Goal: Book appointment/travel/reservation

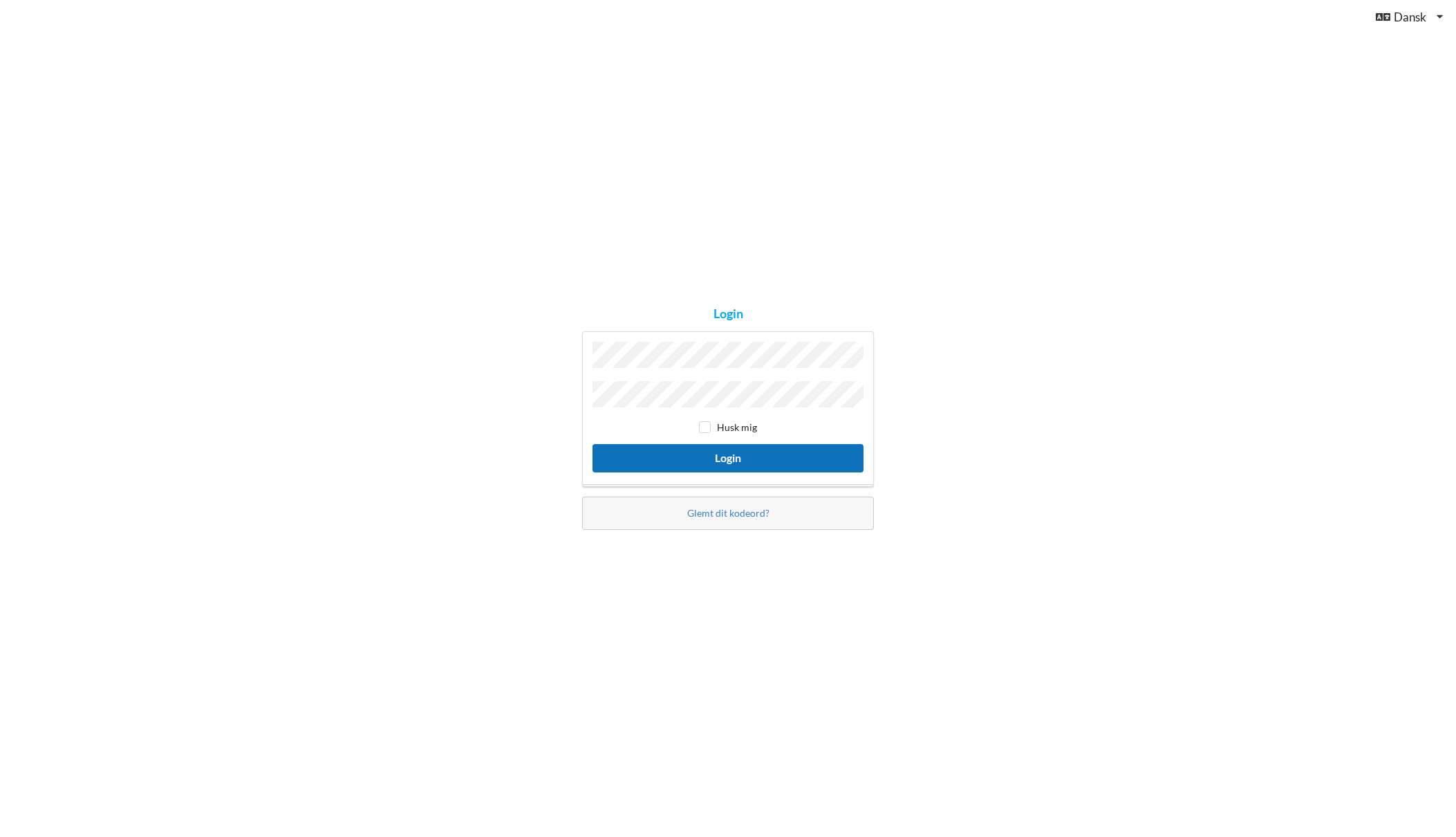
click at [725, 455] on button "Login" at bounding box center [728, 458] width 271 height 28
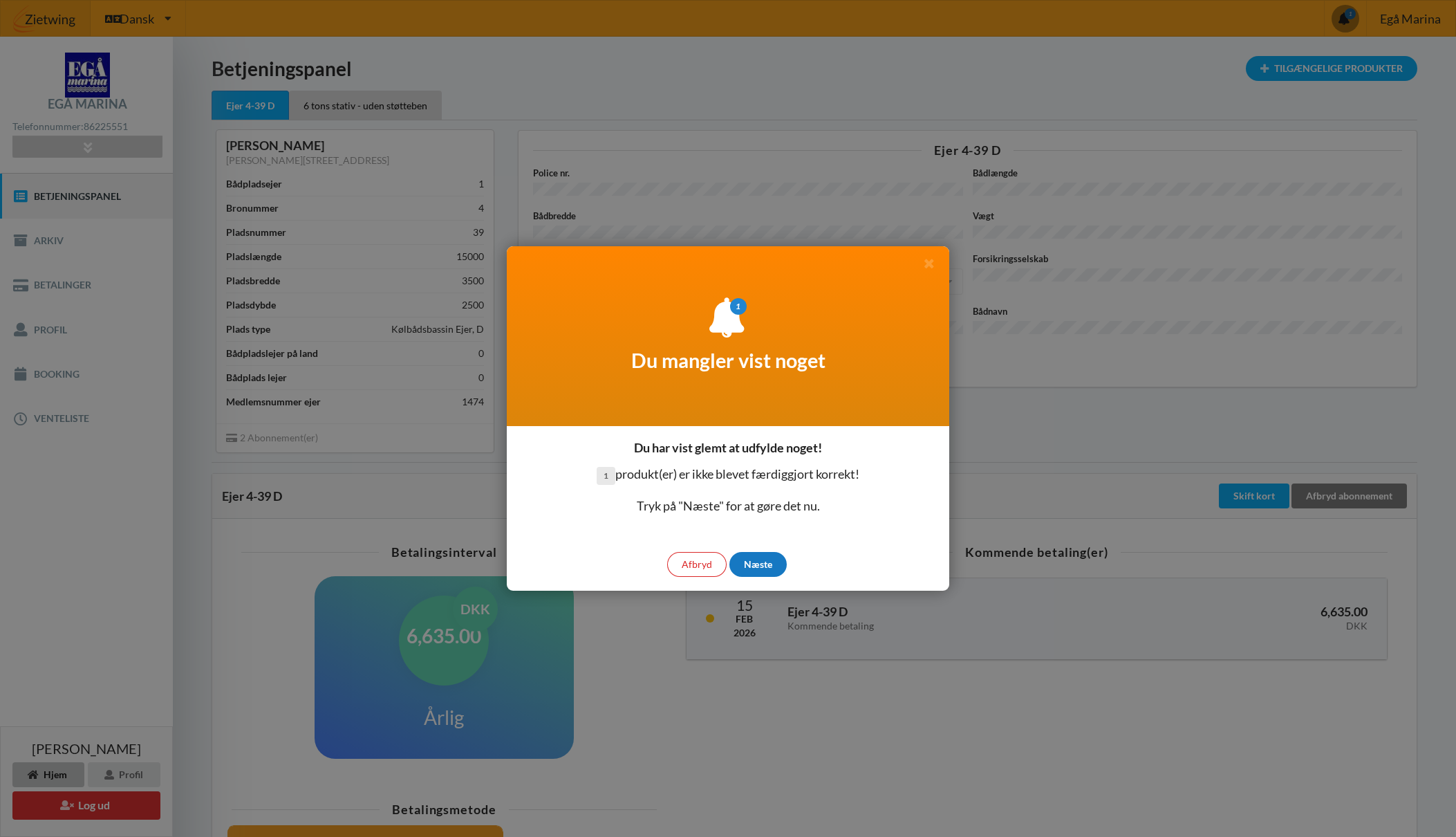
click at [758, 565] on div "Næste" at bounding box center [758, 565] width 57 height 25
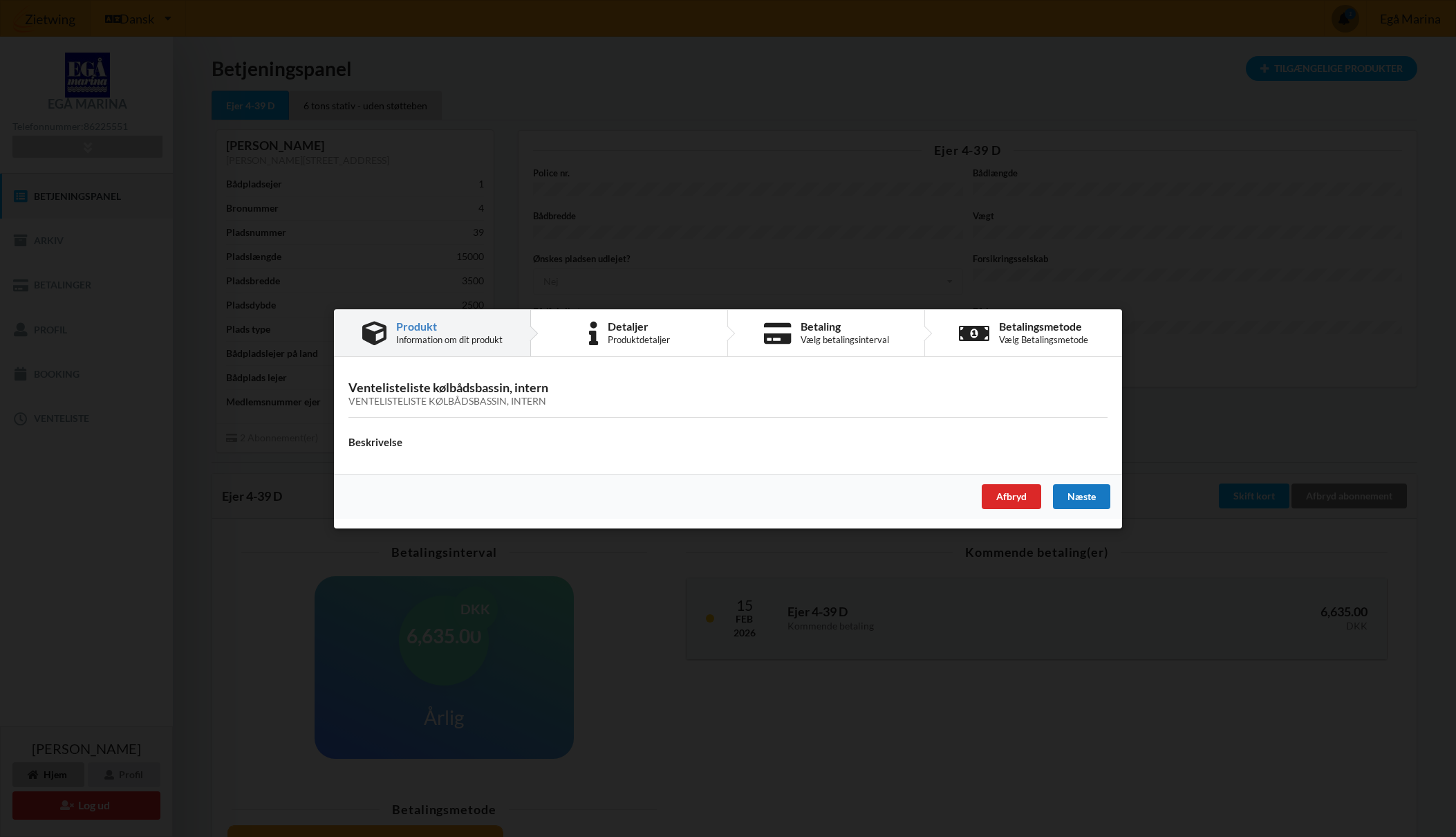
click at [1090, 494] on div "Næste" at bounding box center [1082, 496] width 57 height 25
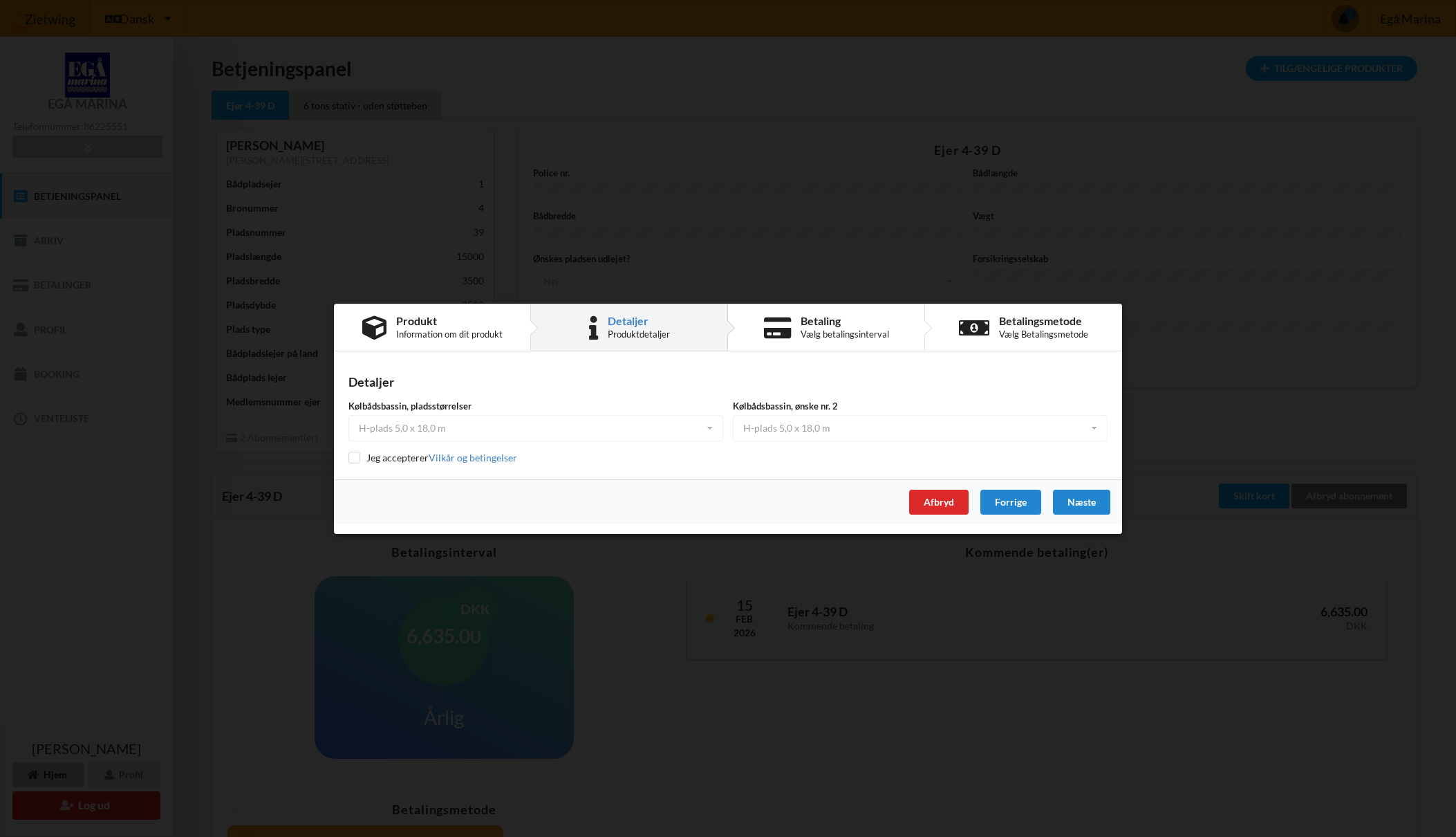
click at [354, 464] on div "Jeg accepterer Vilkår og betingelser" at bounding box center [728, 458] width 759 height 14
click at [352, 448] on div "Kølbådsbassin, pladsstørrelser H-plads 5,0 x 18,0 m B-plads 2,5 x 10,0 m C-plad…" at bounding box center [728, 433] width 759 height 65
click at [357, 456] on input "checkbox" at bounding box center [354, 457] width 11 height 11
checkbox input "true"
click at [1083, 500] on div "Næste" at bounding box center [1082, 501] width 57 height 25
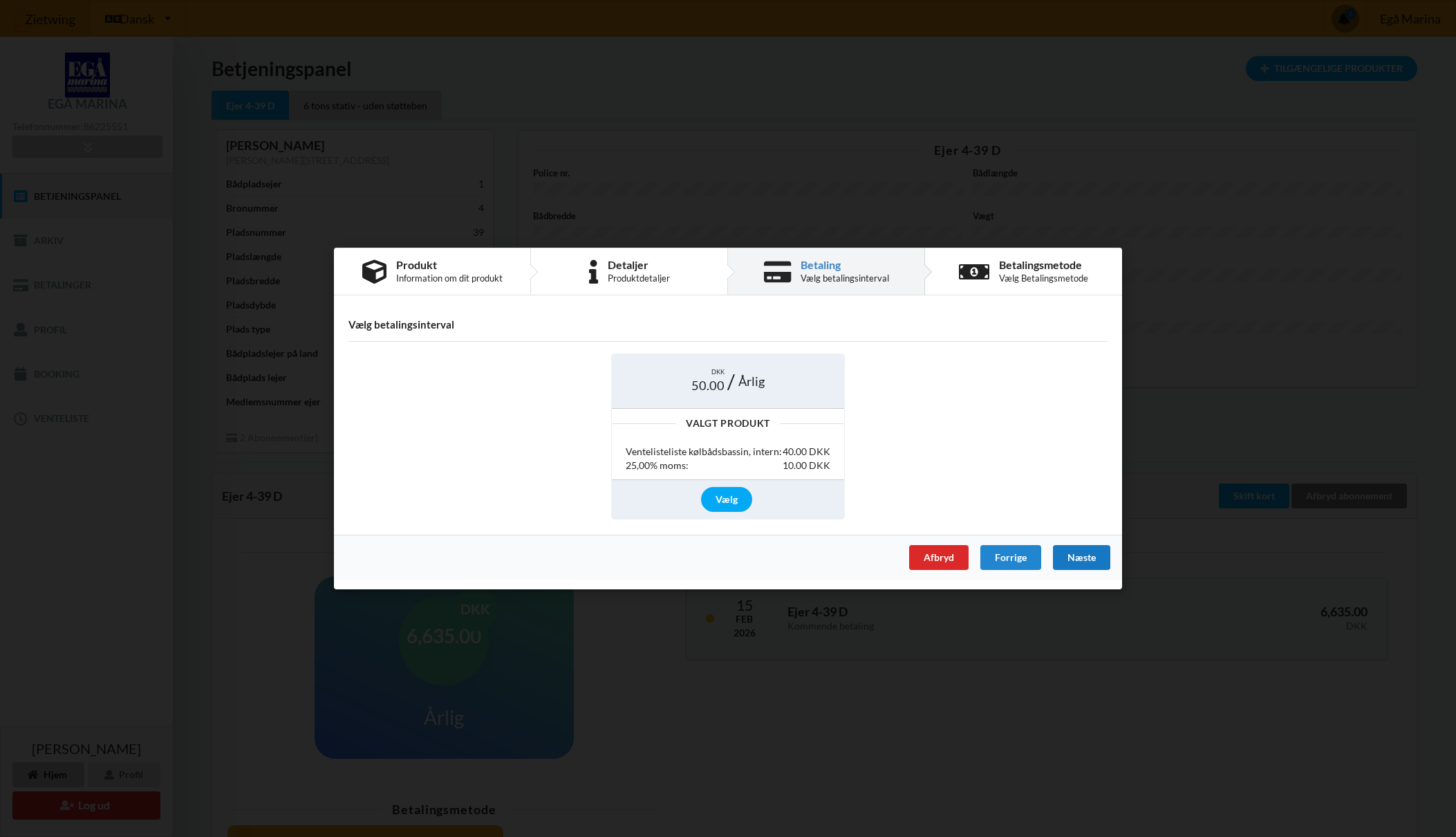
click at [1088, 560] on div "Næste" at bounding box center [1082, 558] width 57 height 25
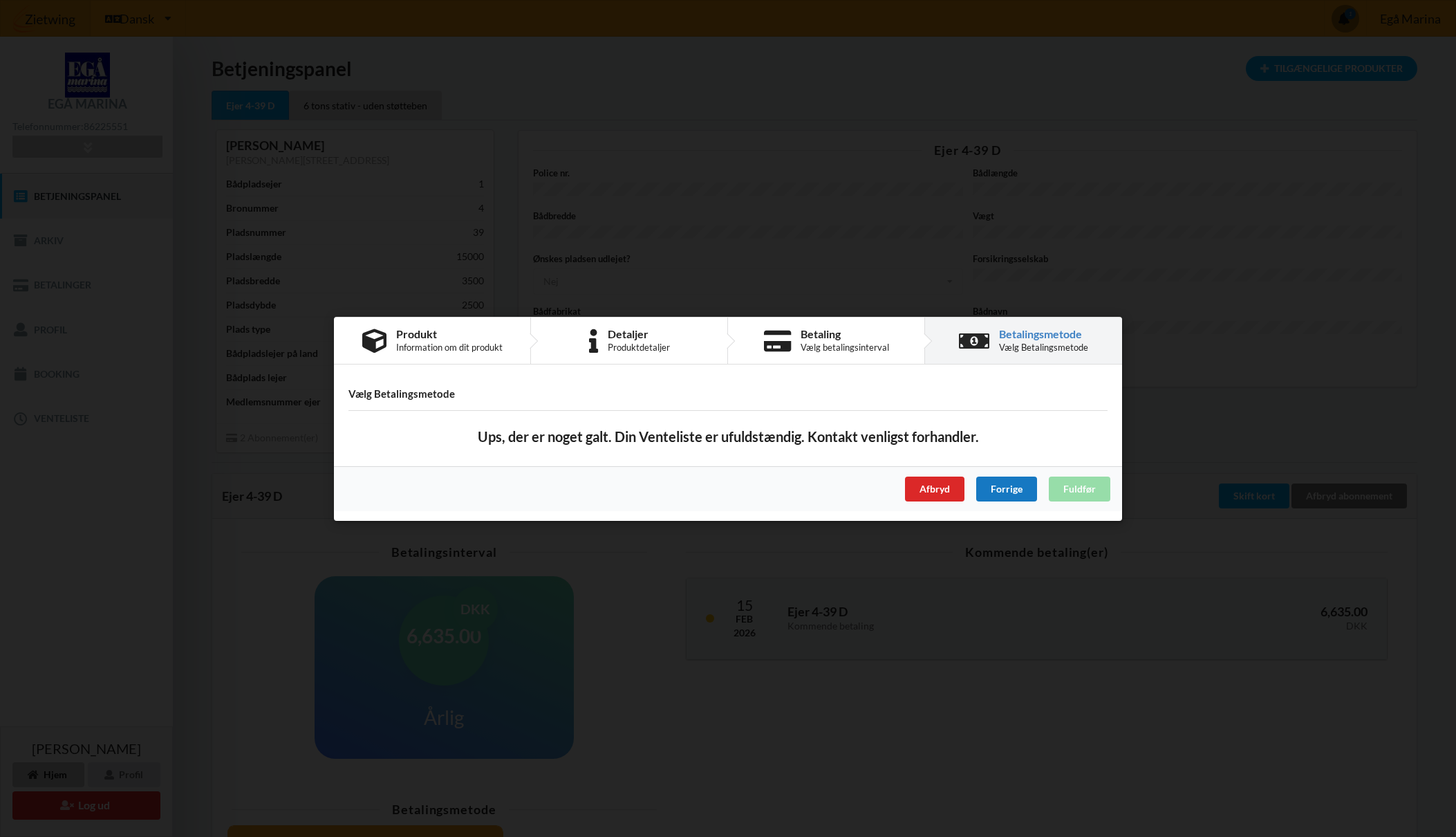
click at [1003, 494] on div "Forrige" at bounding box center [1007, 488] width 61 height 25
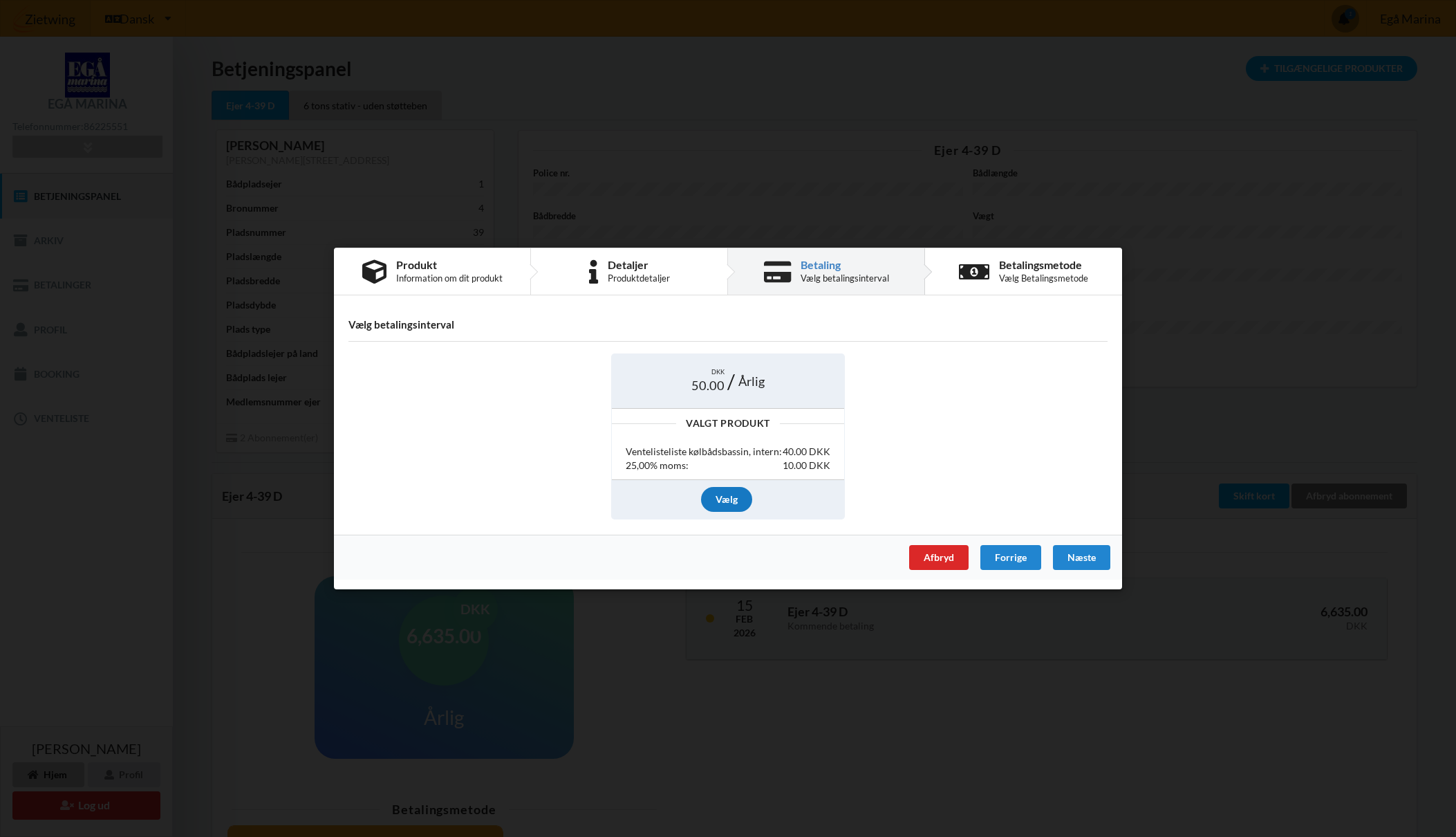
click at [734, 500] on div "Vælg" at bounding box center [727, 499] width 51 height 25
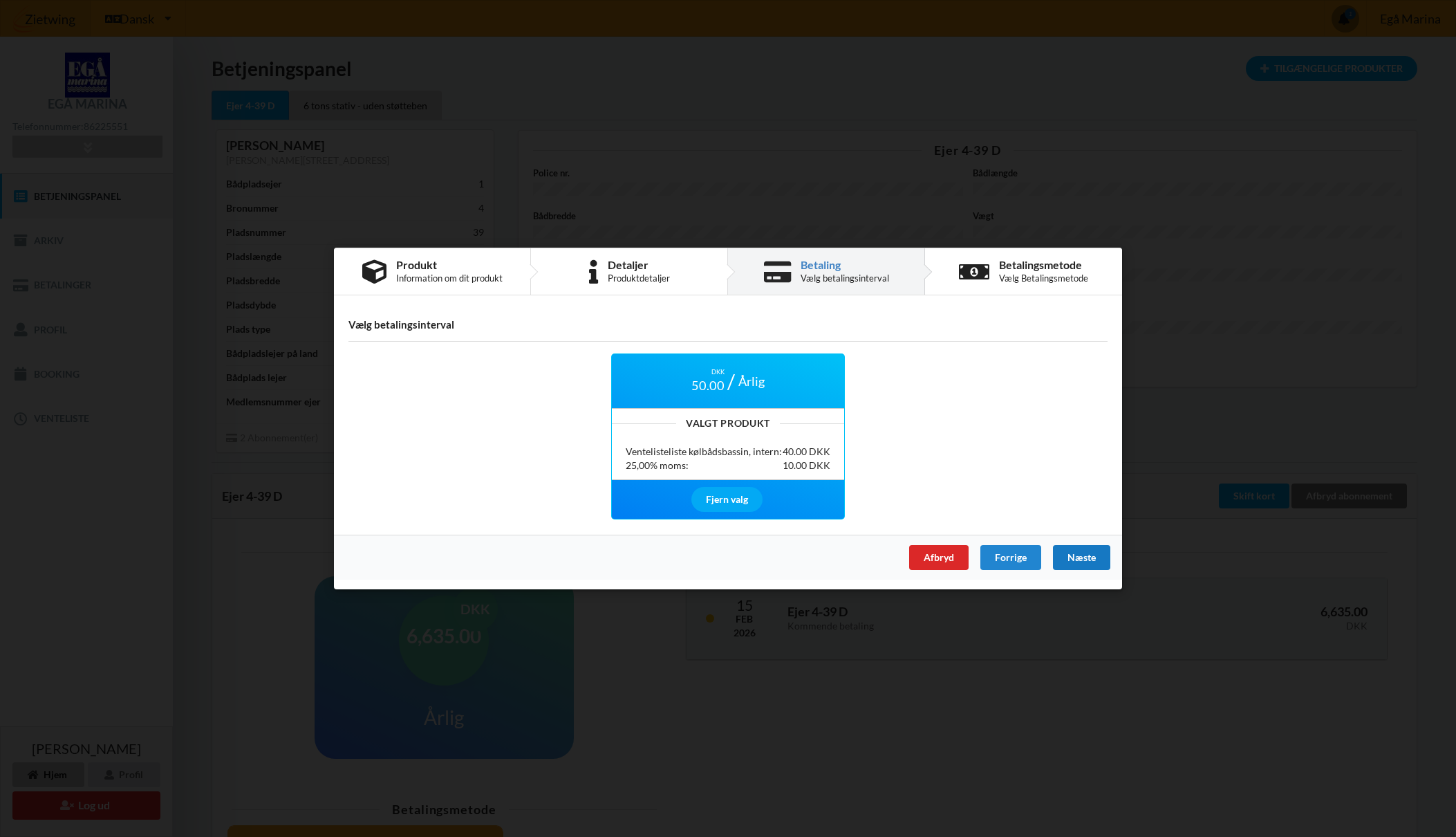
click at [1085, 560] on div "Næste" at bounding box center [1082, 558] width 57 height 25
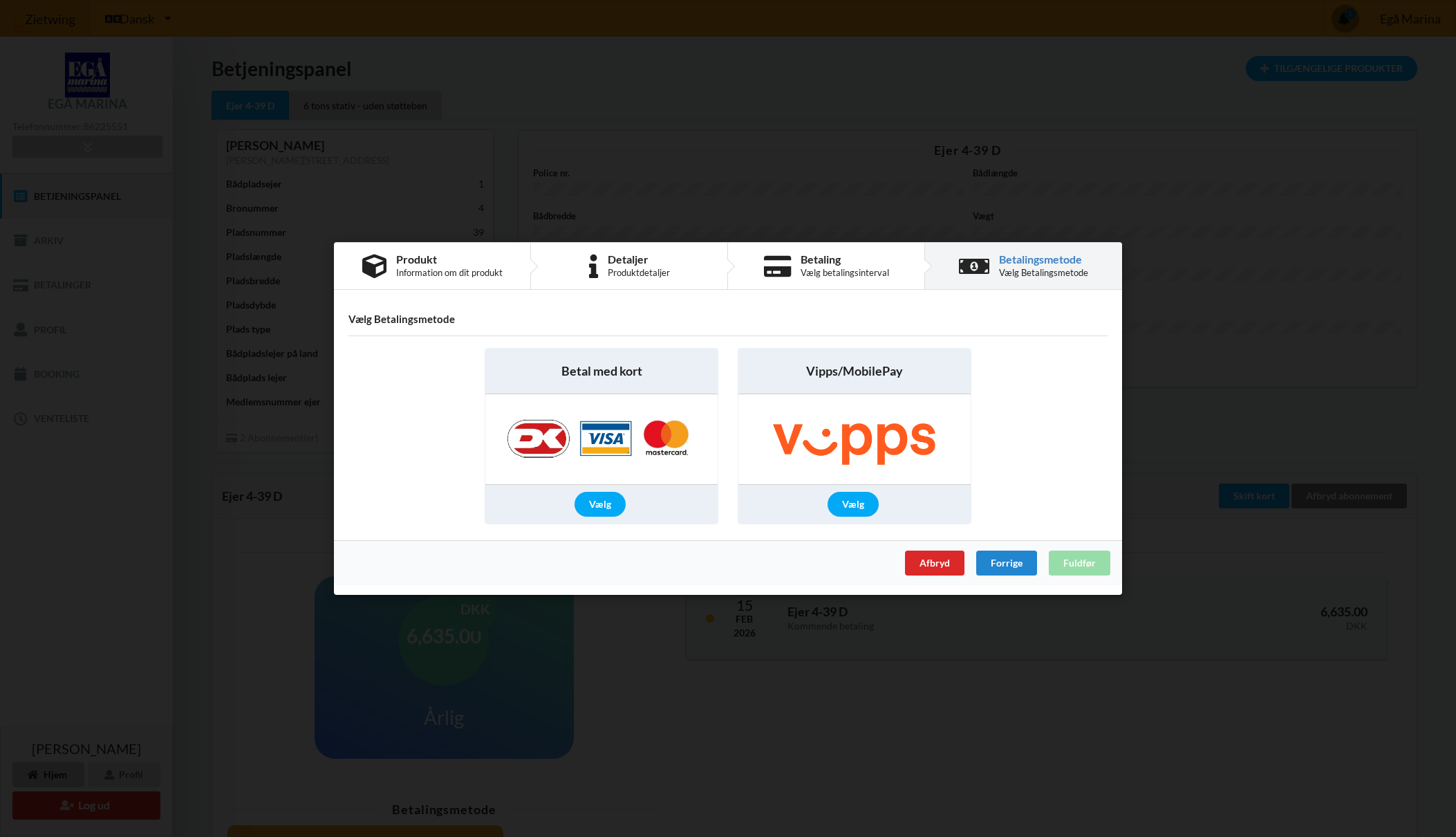
click at [891, 430] on img at bounding box center [854, 440] width 224 height 90
click at [844, 520] on div "Vælg" at bounding box center [854, 504] width 233 height 39
click at [854, 500] on div "Vælg" at bounding box center [854, 504] width 51 height 25
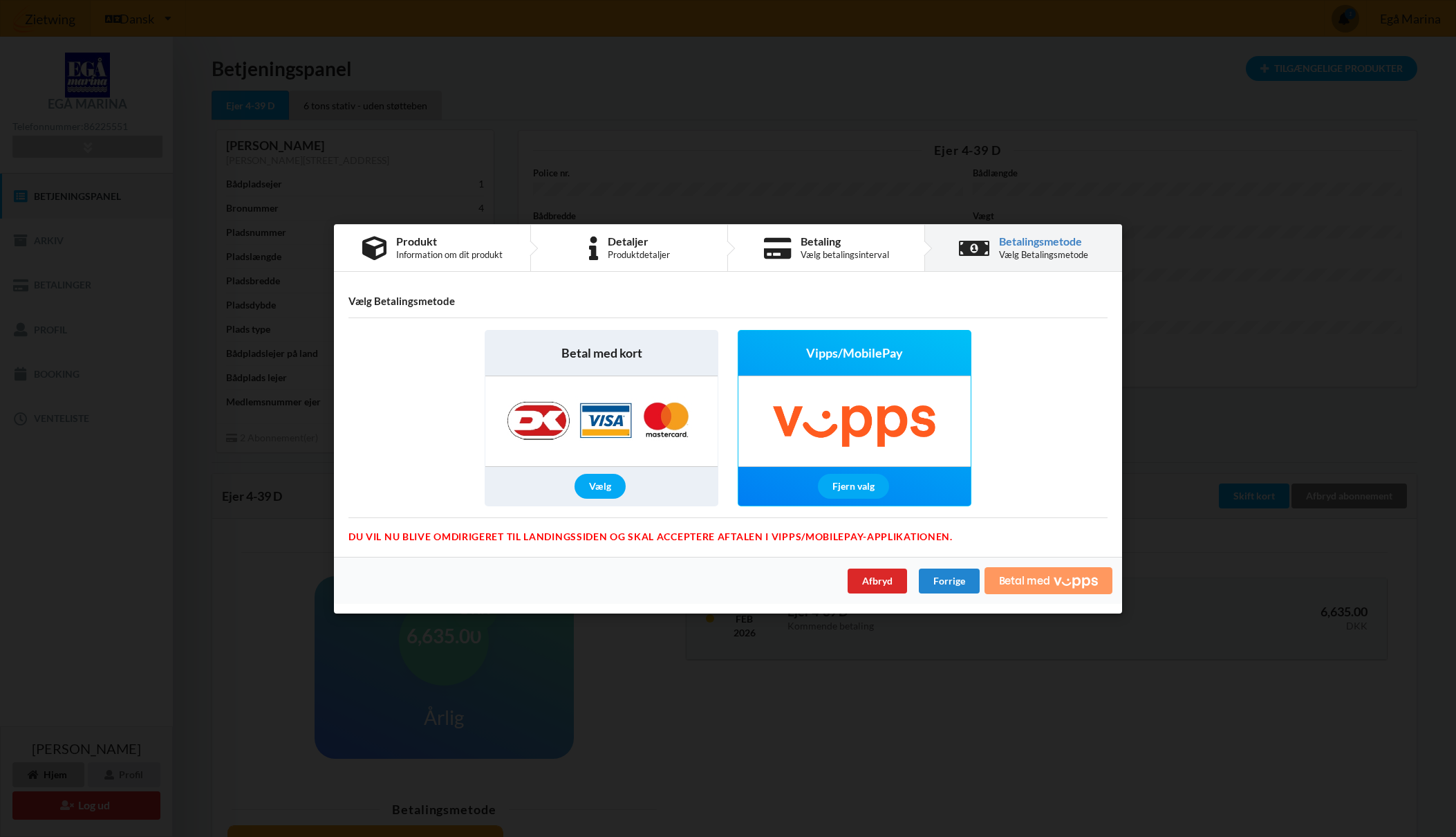
click at [1053, 579] on button "Betal med" at bounding box center [1048, 581] width 128 height 27
click at [1437, 14] on icon at bounding box center [1435, 12] width 11 height 10
click at [602, 485] on div "Vælg" at bounding box center [600, 486] width 51 height 25
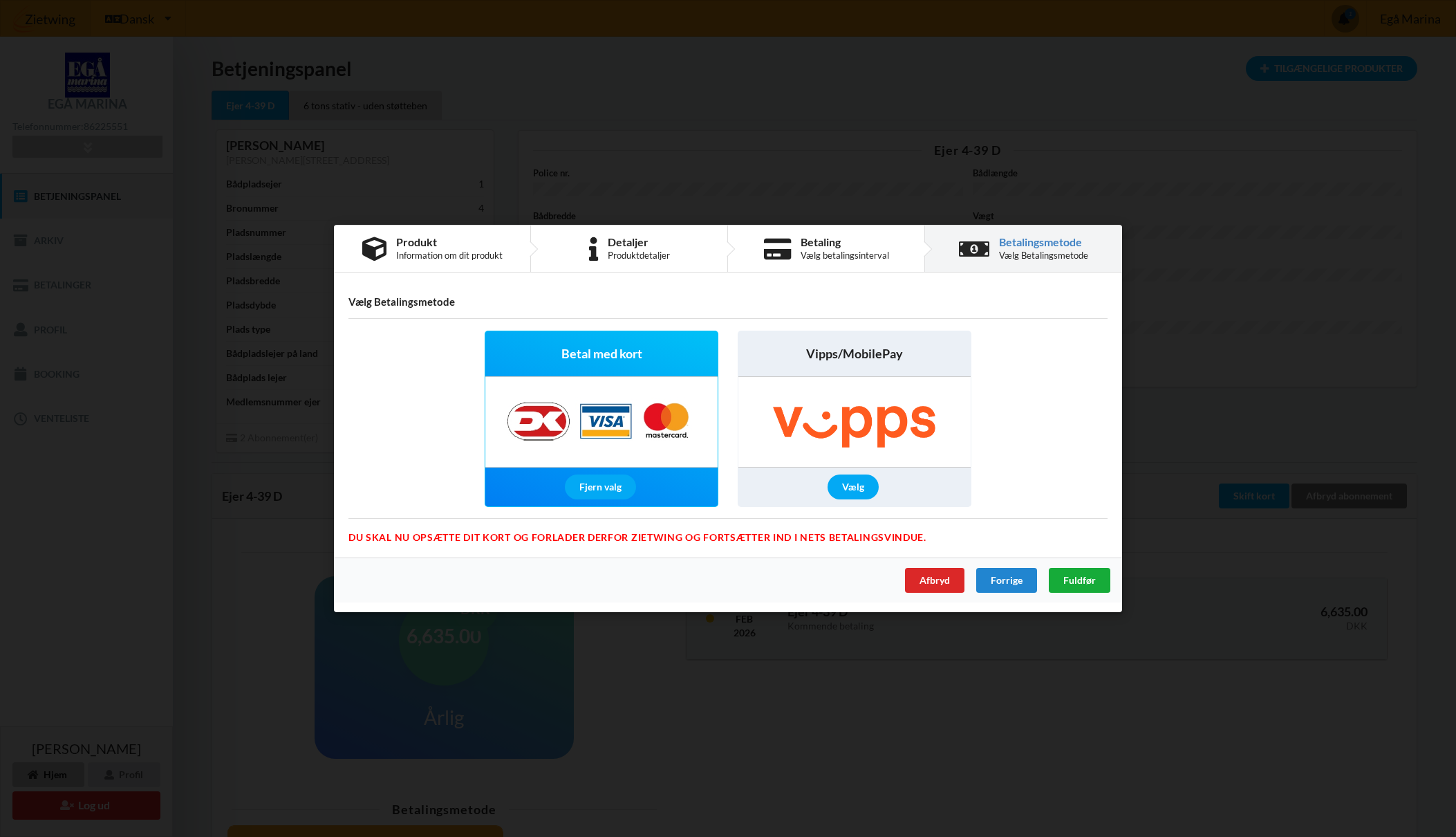
click at [1079, 578] on span "Fuldfør" at bounding box center [1079, 580] width 33 height 11
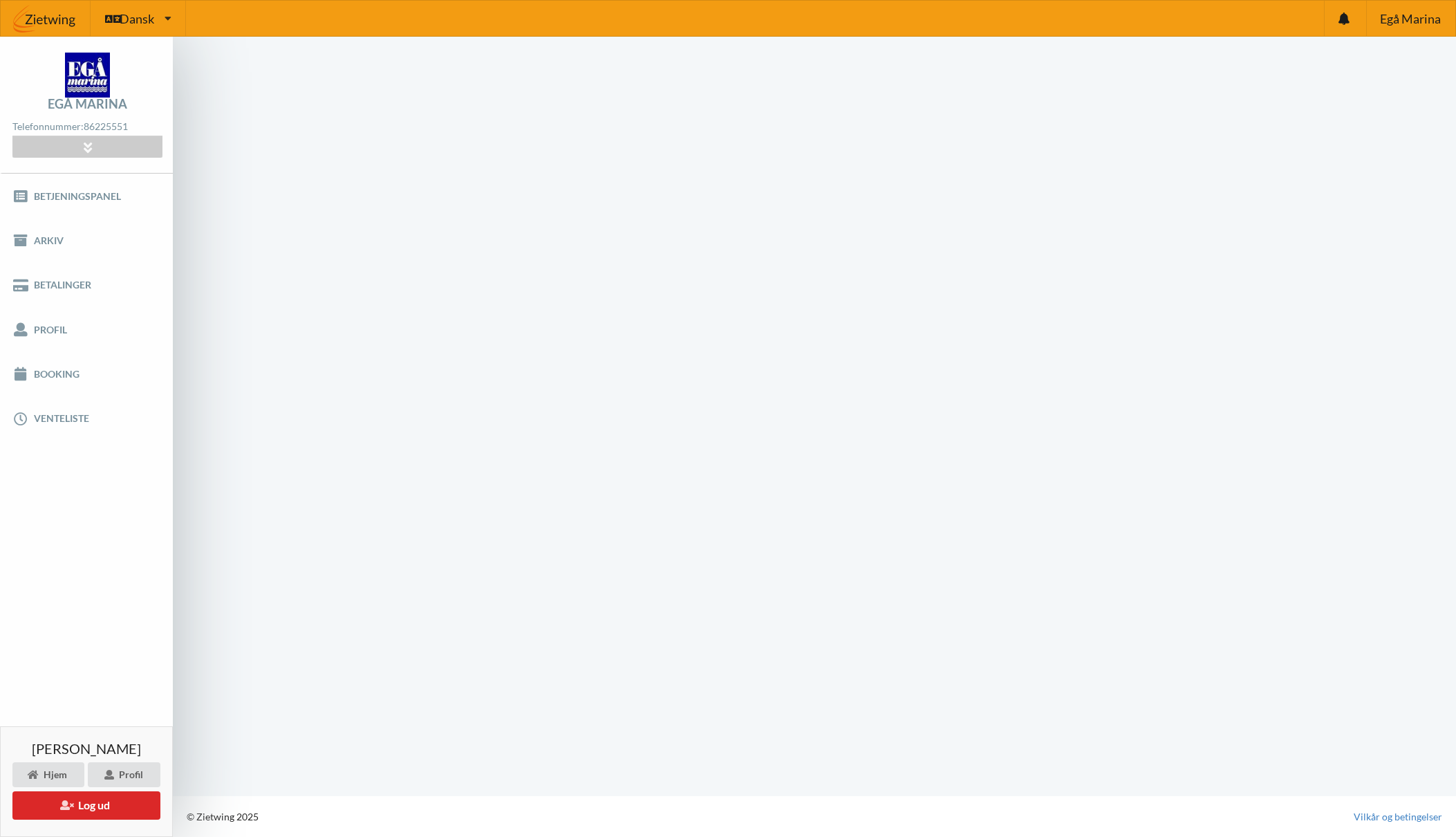
scroll to position [1, 0]
